Goal: Task Accomplishment & Management: Manage account settings

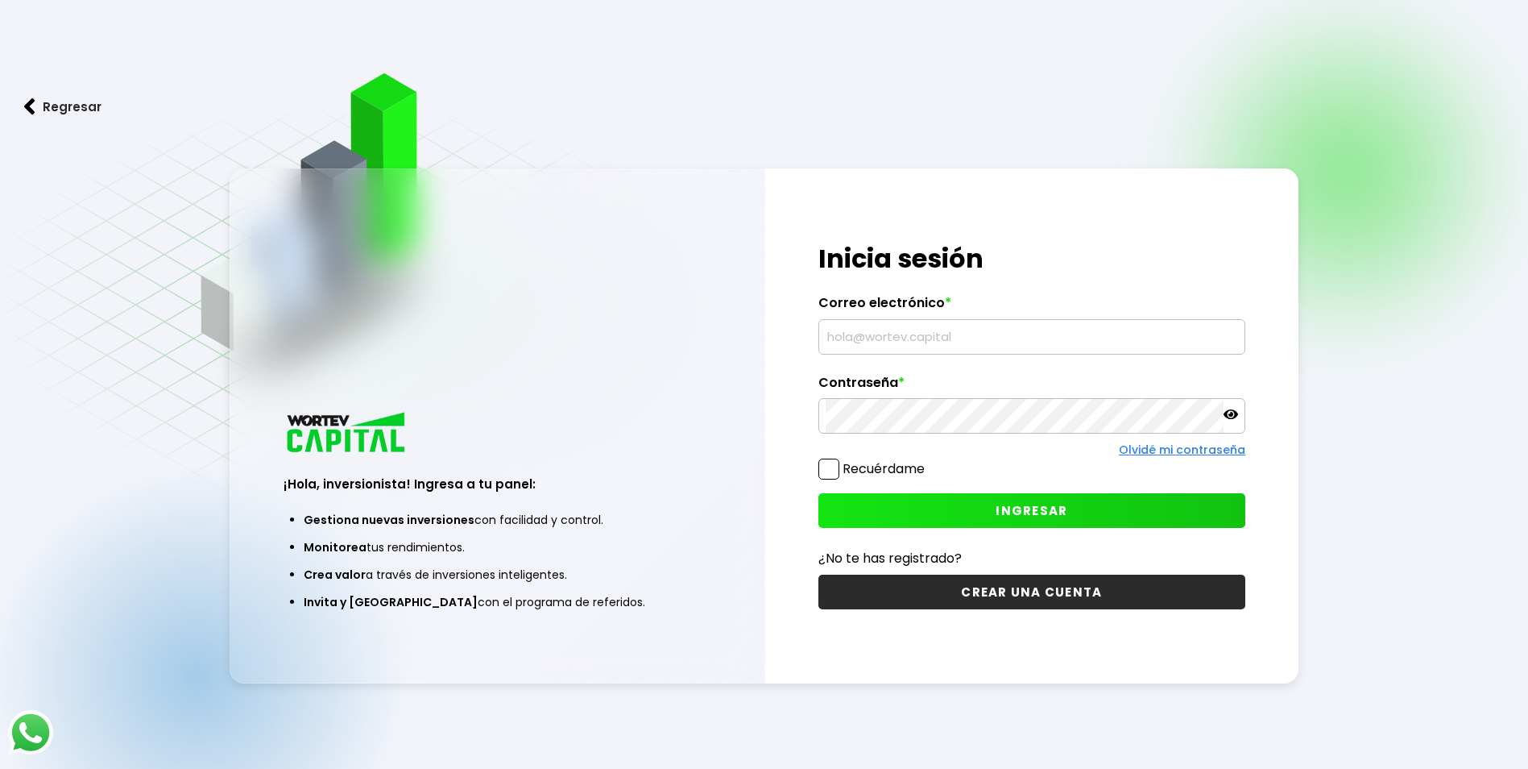
click at [848, 335] on input "text" at bounding box center [1032, 337] width 413 height 34
type input "[EMAIL_ADDRESS][DOMAIN_NAME]"
click at [1036, 513] on span "INGRESAR" at bounding box center [1032, 510] width 72 height 17
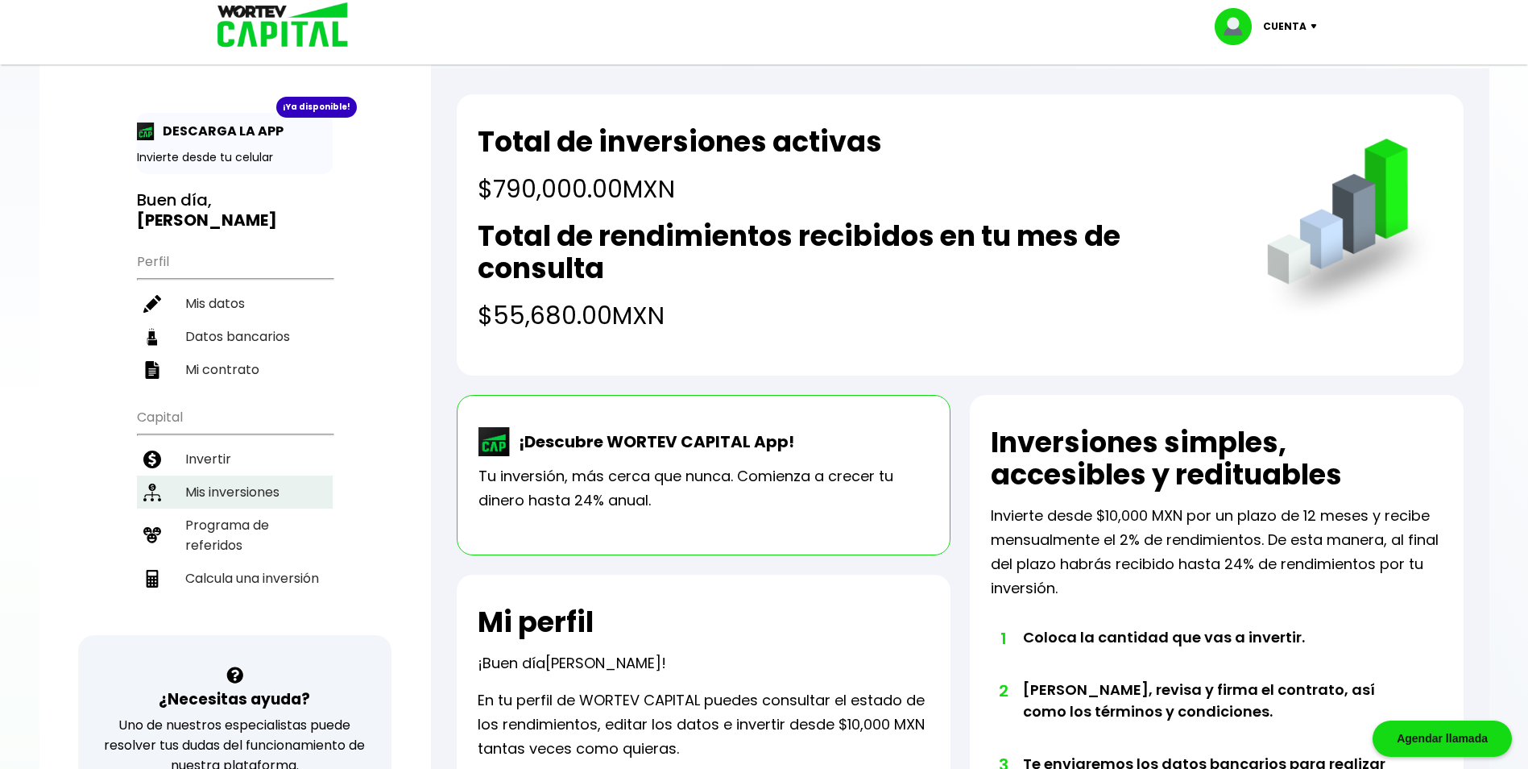
click at [216, 475] on li "Mis inversiones" at bounding box center [235, 491] width 196 height 33
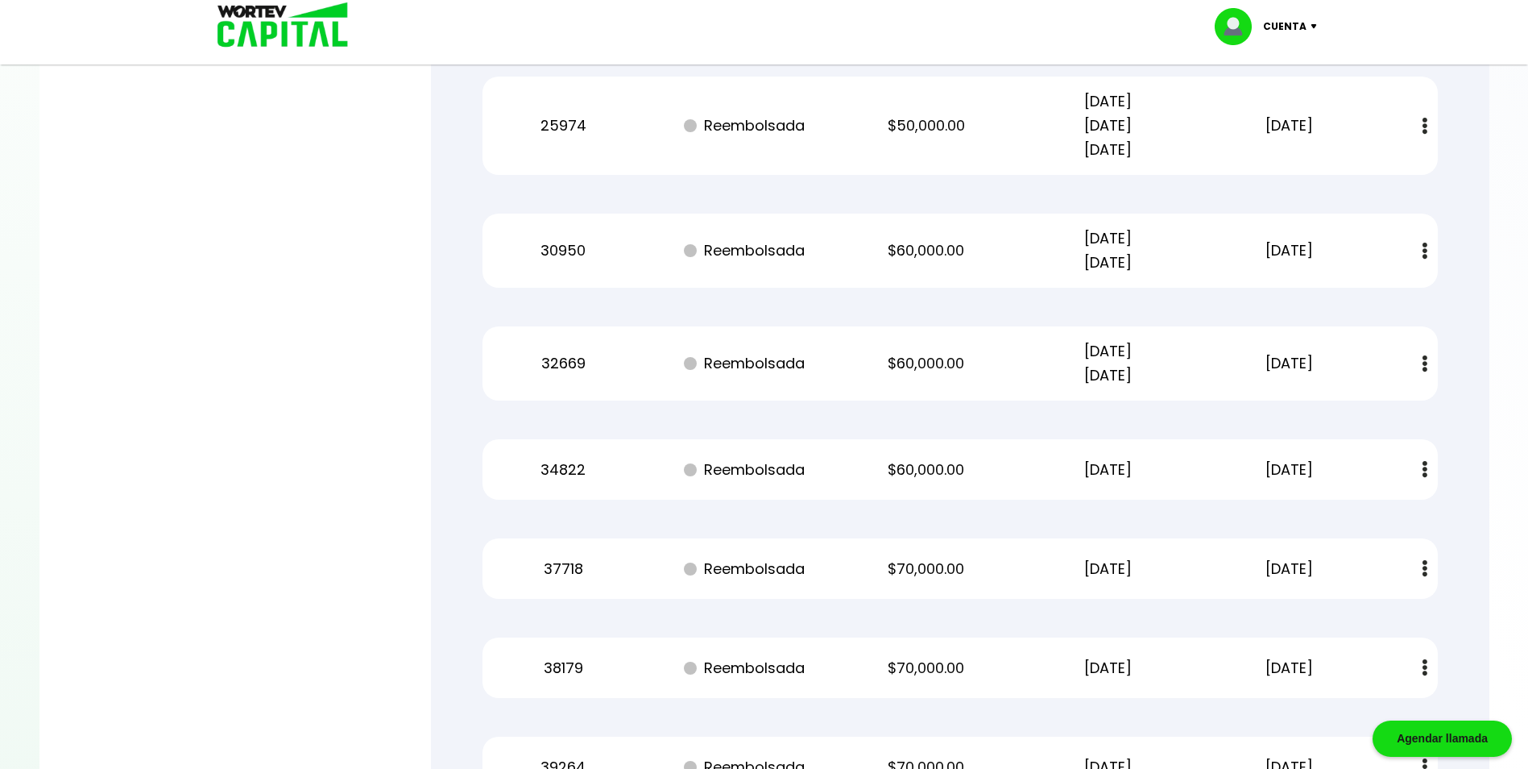
scroll to position [1271, 0]
